Goal: Task Accomplishment & Management: Manage account settings

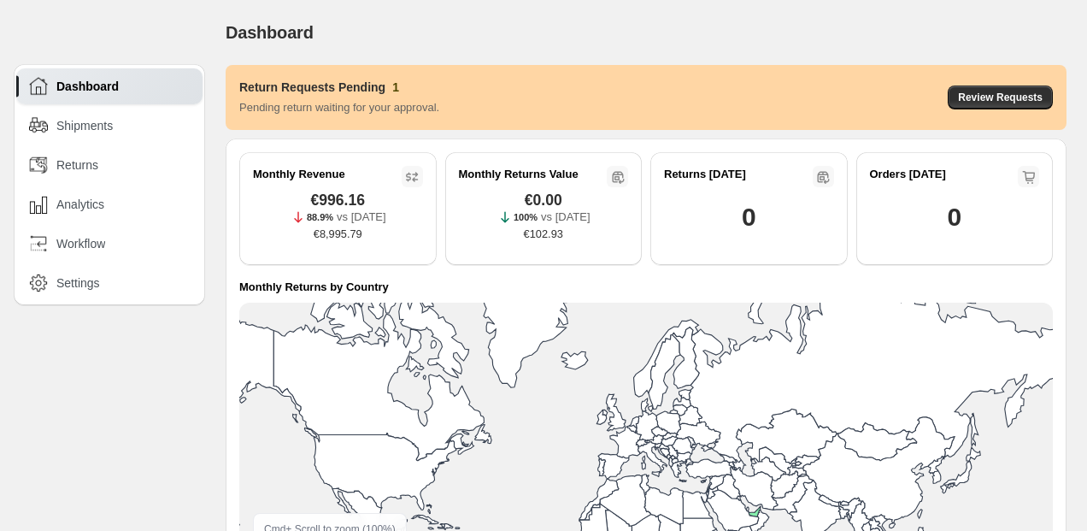
click at [418, 98] on div "Return Requests Pending 1 Pending return waiting for your approval." at bounding box center [339, 98] width 200 height 38
click at [1036, 94] on span "Review Requests" at bounding box center [1000, 98] width 85 height 14
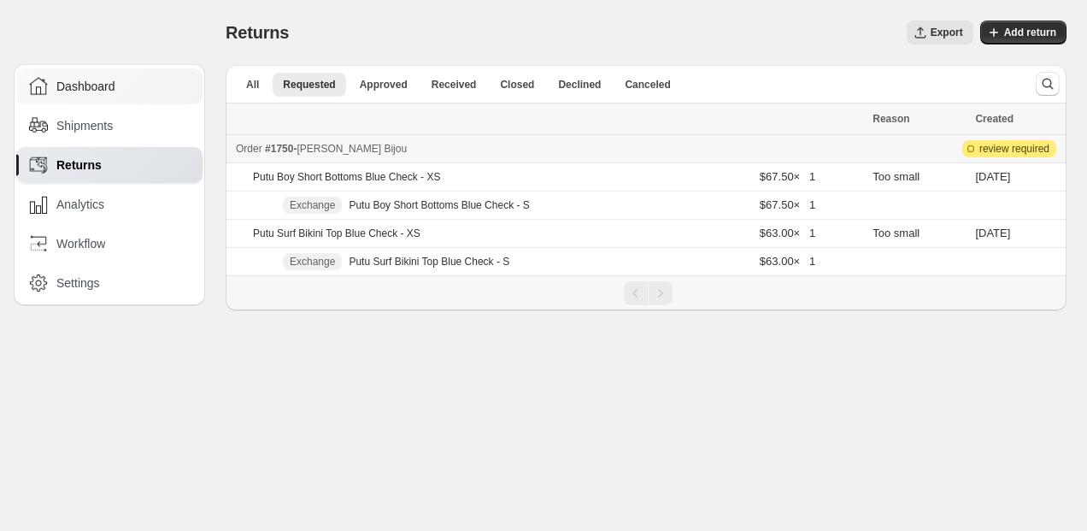
click at [85, 70] on div "Dashboard" at bounding box center [109, 86] width 186 height 36
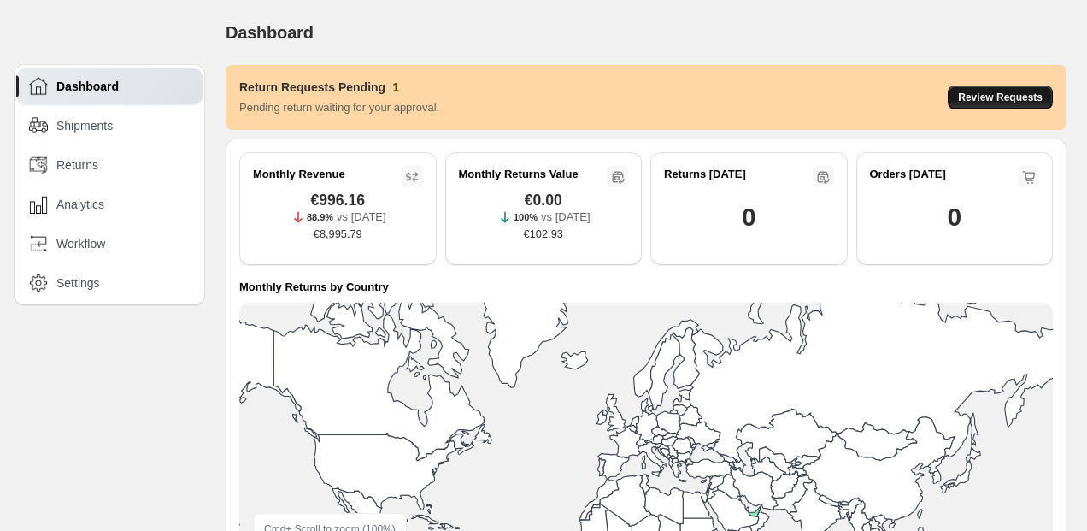
click at [1006, 99] on span "Review Requests" at bounding box center [1000, 98] width 85 height 14
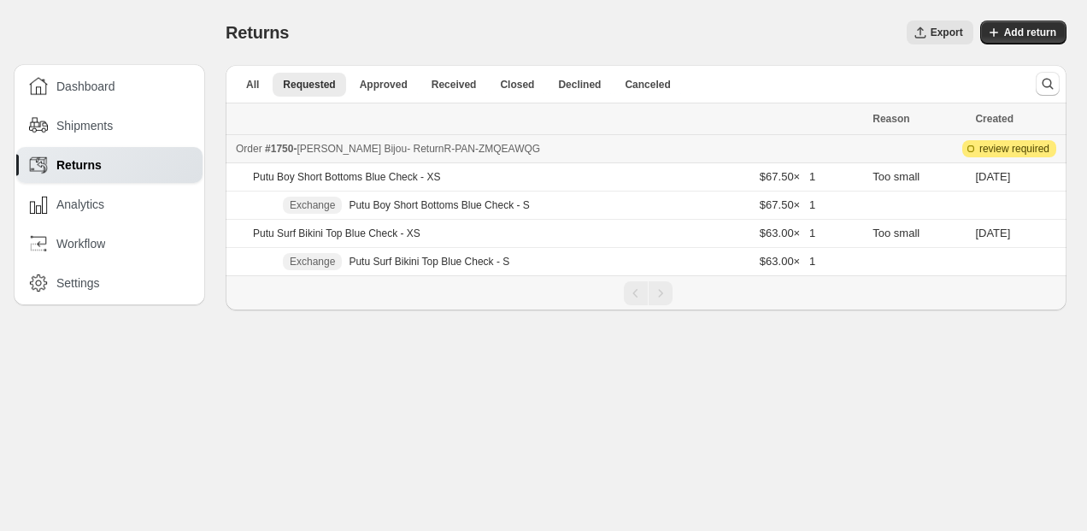
click at [413, 146] on span "- Return R-PAN-ZMQEAWQG" at bounding box center [473, 149] width 133 height 12
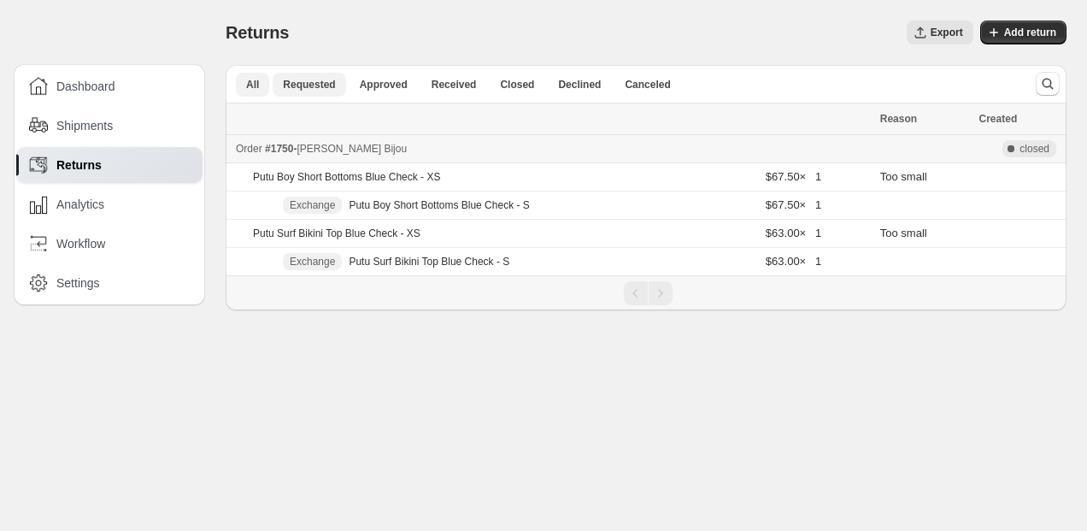
click at [256, 73] on button "All" at bounding box center [252, 85] width 33 height 24
click at [61, 101] on div "Dashboard" at bounding box center [109, 86] width 186 height 36
